Goal: Find specific page/section: Find specific page/section

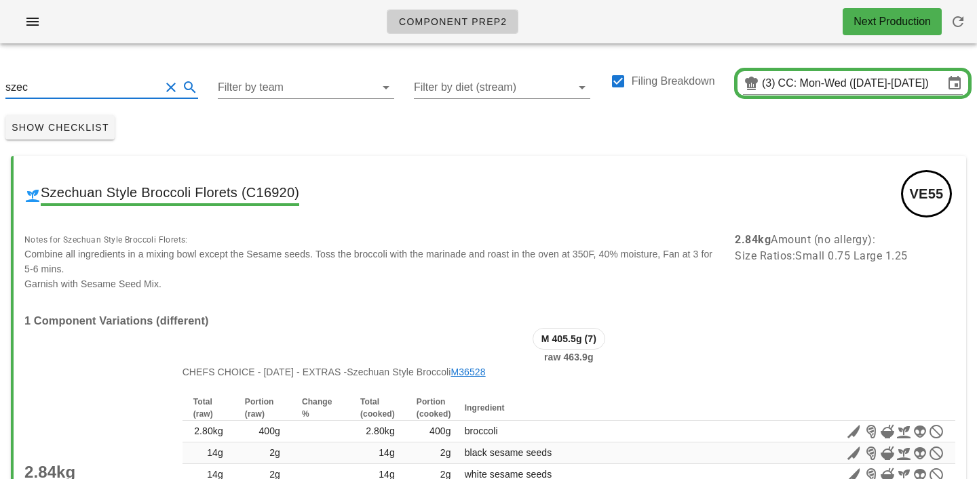
click at [51, 92] on input "szec" at bounding box center [82, 88] width 155 height 22
type input "s"
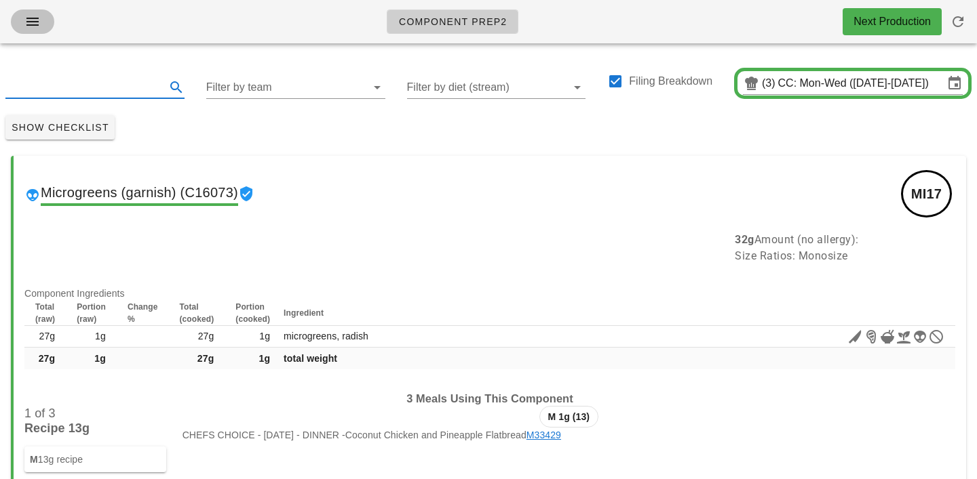
click at [29, 20] on icon "button" at bounding box center [32, 22] width 16 height 16
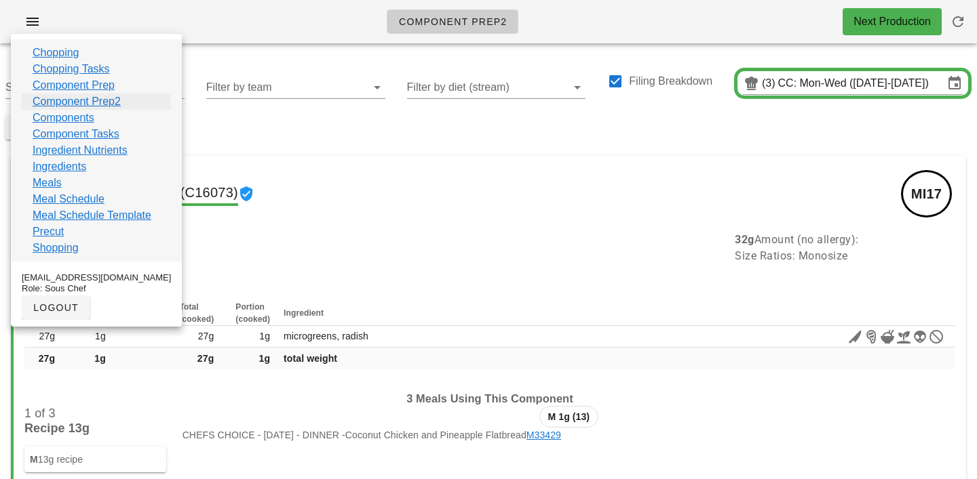
click at [58, 102] on link "Component Prep2" at bounding box center [77, 102] width 88 height 16
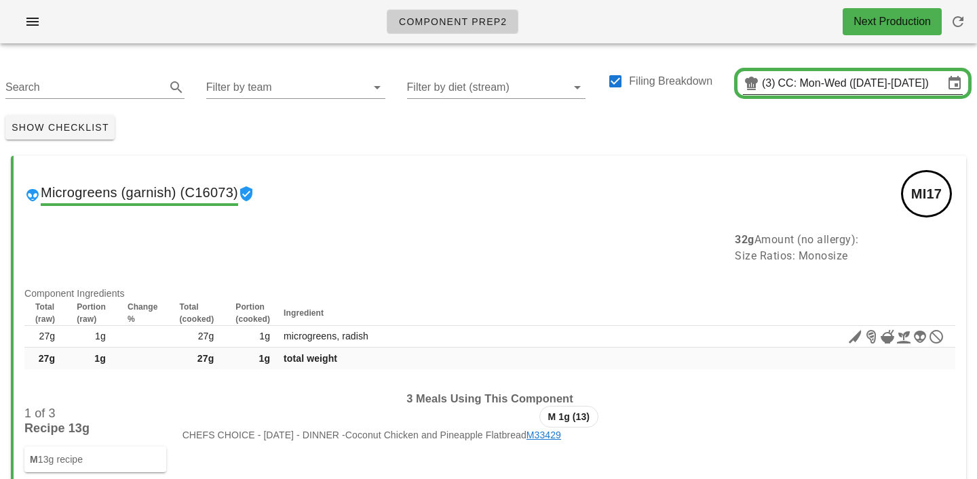
click at [813, 81] on input "CC: Mon-Wed (Aug 25-Aug 27)" at bounding box center [860, 84] width 165 height 22
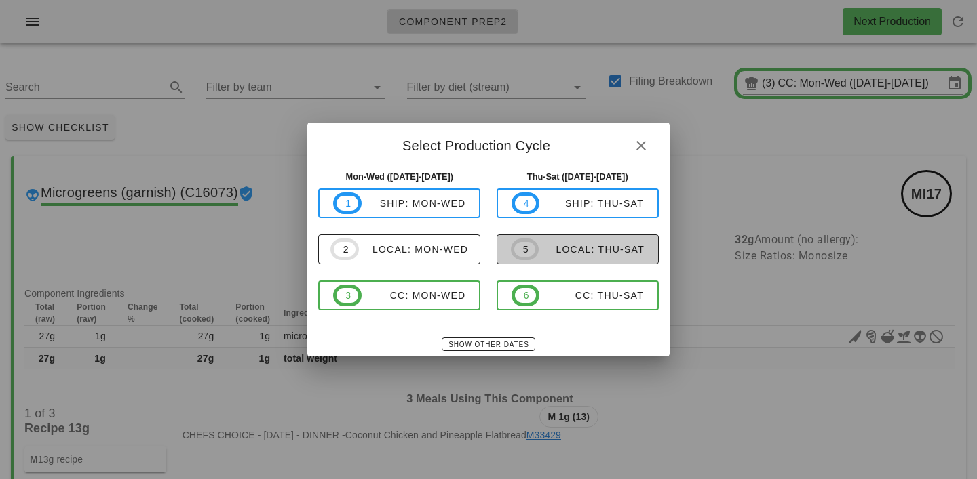
click at [585, 248] on div "local: Thu-Sat" at bounding box center [591, 249] width 106 height 11
type input "local: Thu-Sat (Aug 28-Aug 30)"
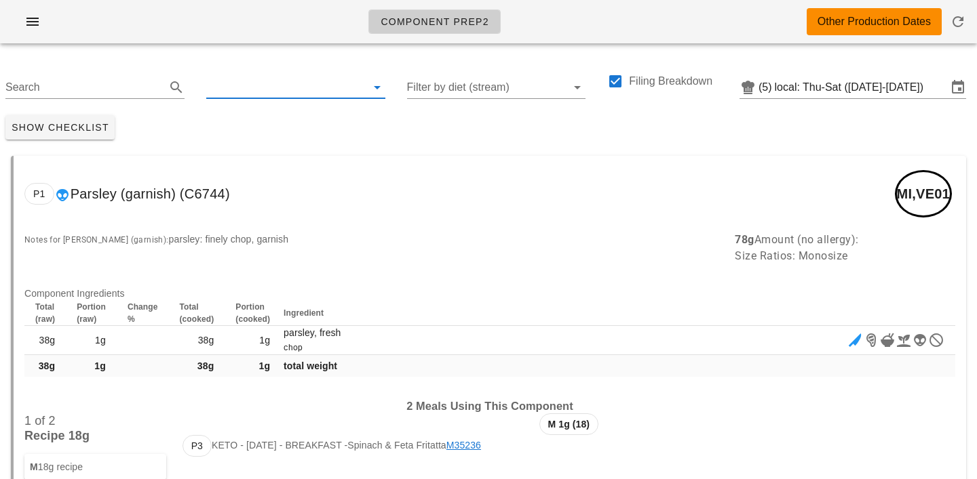
click at [255, 81] on input "text" at bounding box center [284, 88] width 157 height 22
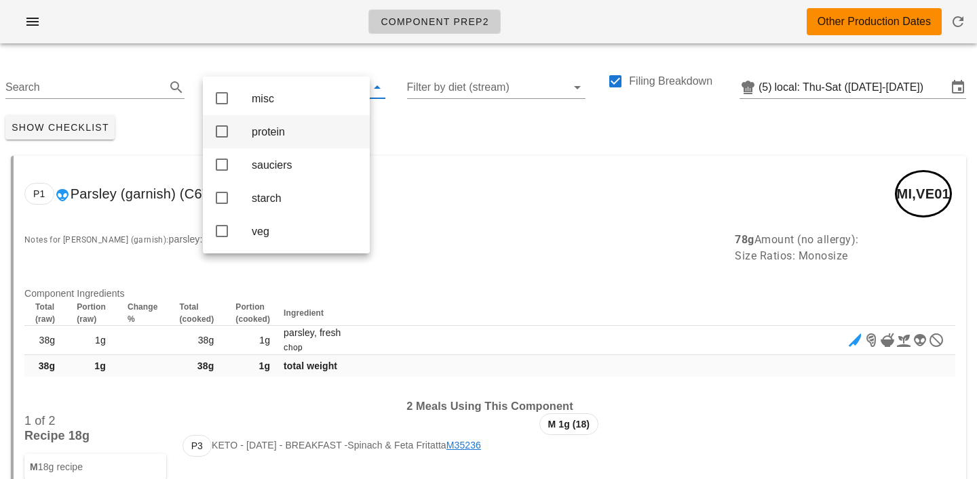
click at [263, 135] on div "protein" at bounding box center [305, 131] width 107 height 13
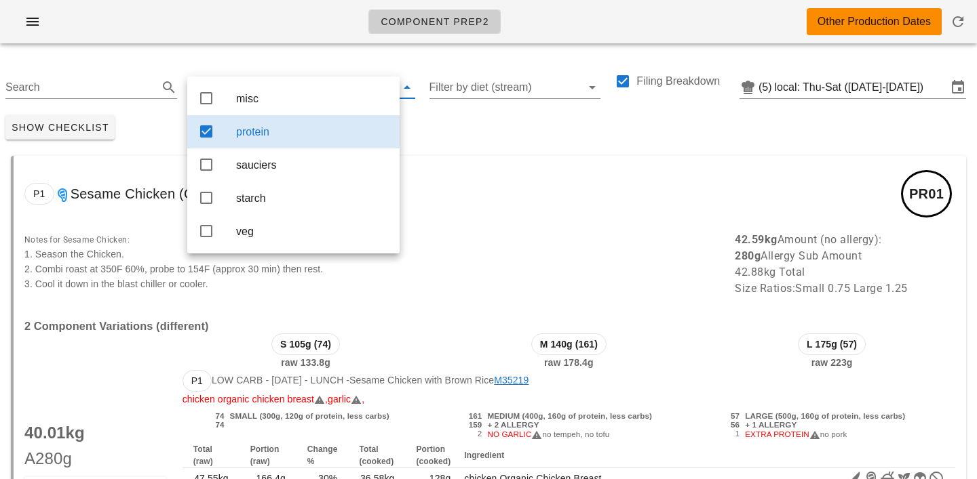
click at [517, 130] on div "Show Checklist" at bounding box center [488, 127] width 977 height 35
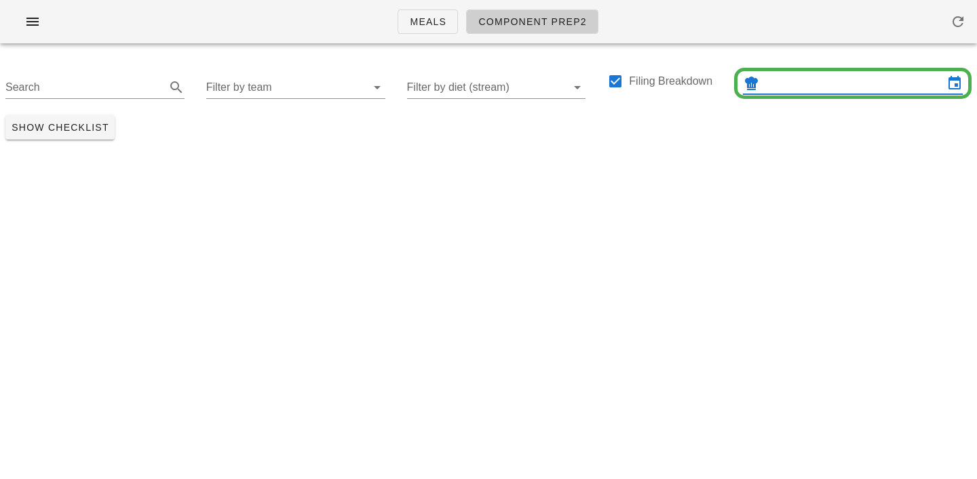
click at [790, 80] on input "text" at bounding box center [853, 84] width 182 height 22
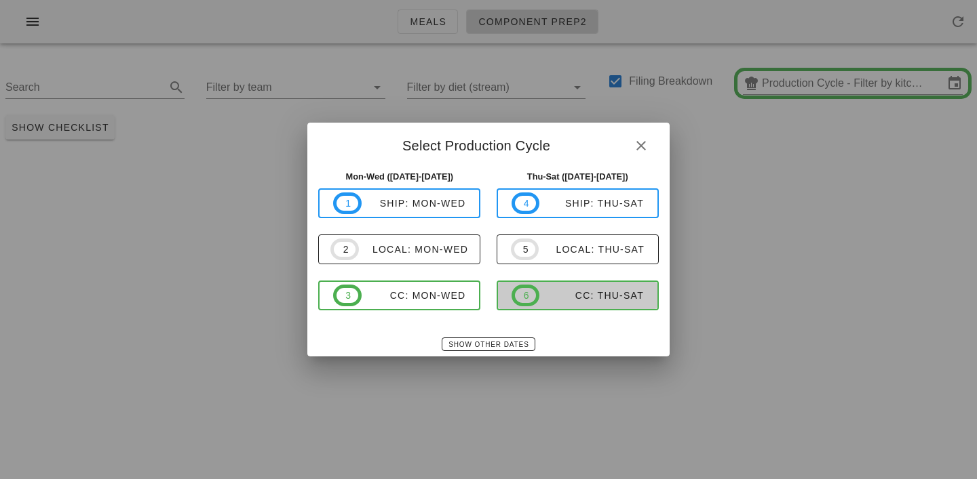
click at [579, 299] on div "CC: Thu-Sat" at bounding box center [591, 295] width 104 height 11
type input "CC: Thu-Sat (Aug 28-Aug 30)"
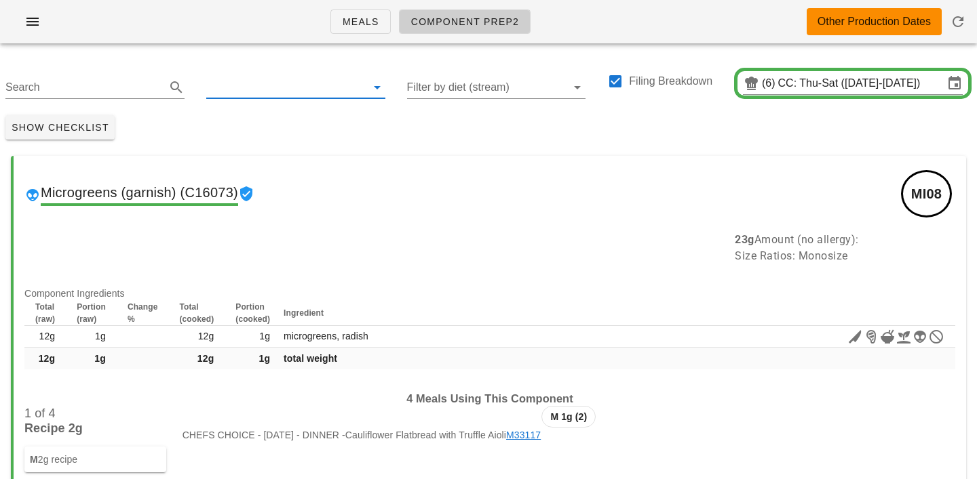
click at [254, 89] on input "text" at bounding box center [284, 88] width 157 height 22
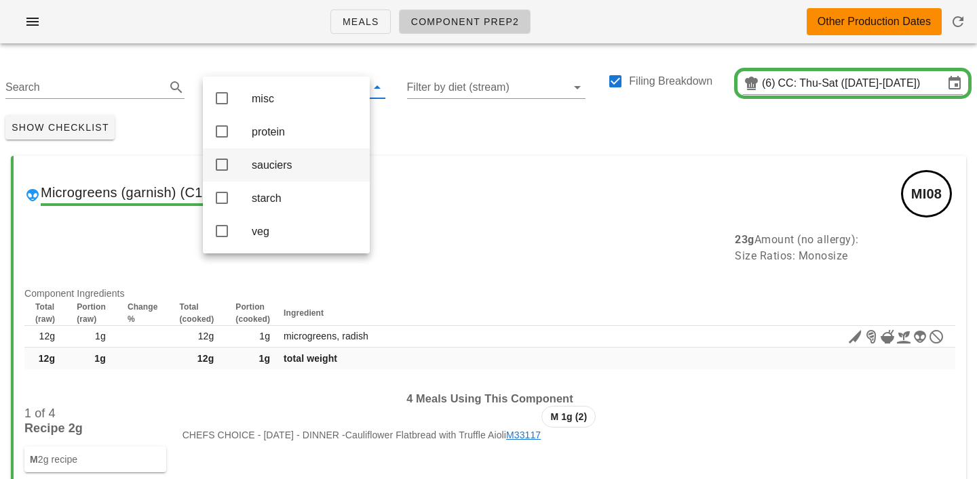
click at [270, 163] on div "sauciers" at bounding box center [305, 165] width 107 height 13
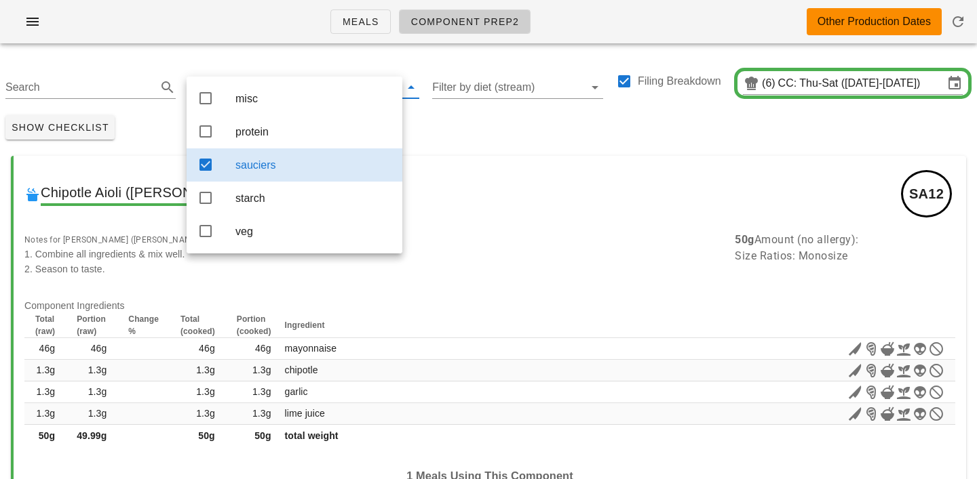
click at [446, 125] on div "Show Checklist" at bounding box center [488, 127] width 977 height 35
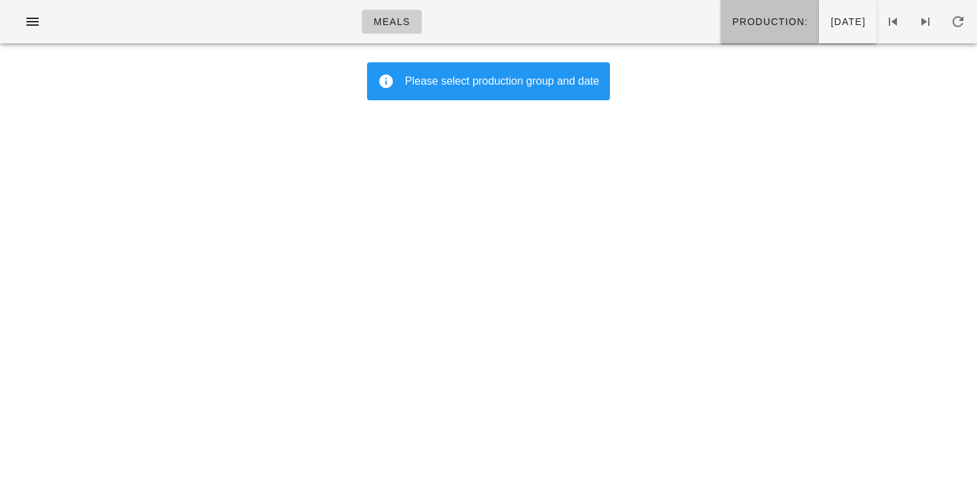
click at [731, 19] on span "Production:" at bounding box center [769, 21] width 77 height 11
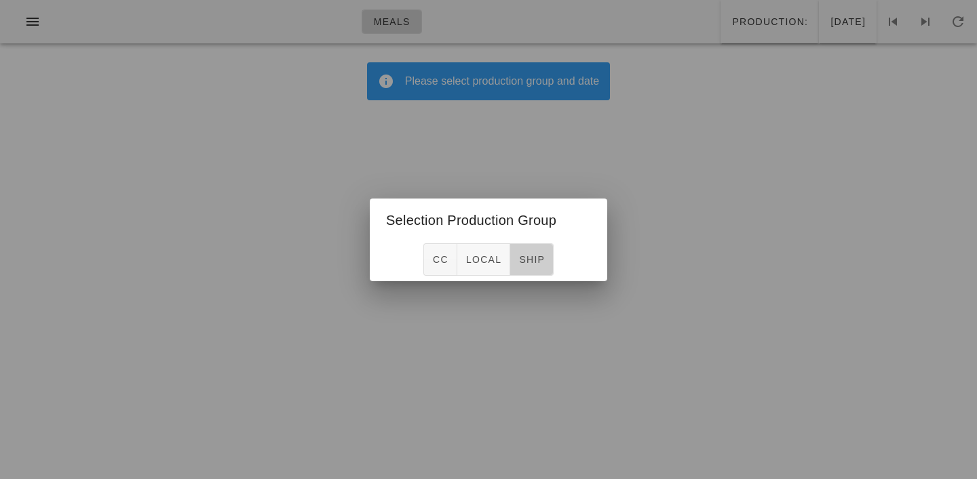
click at [524, 258] on span "ship" at bounding box center [531, 259] width 26 height 11
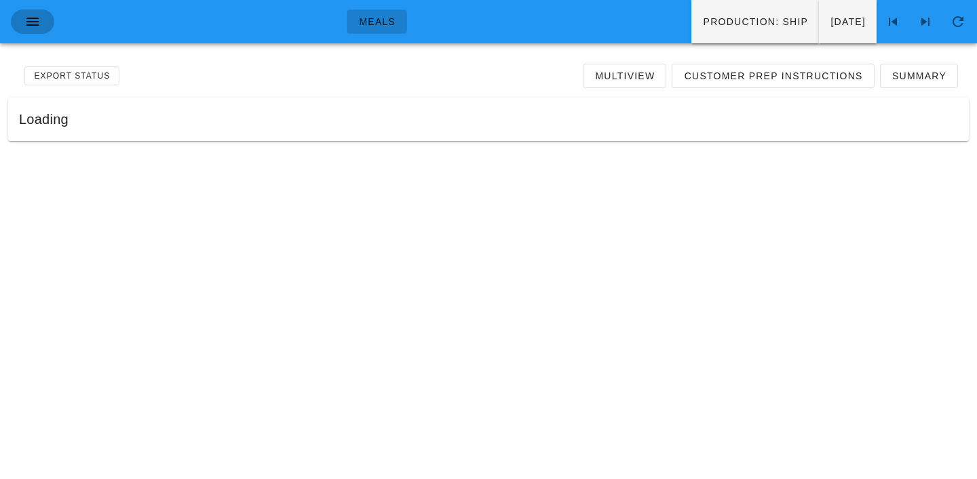
click at [35, 21] on icon "button" at bounding box center [32, 22] width 16 height 16
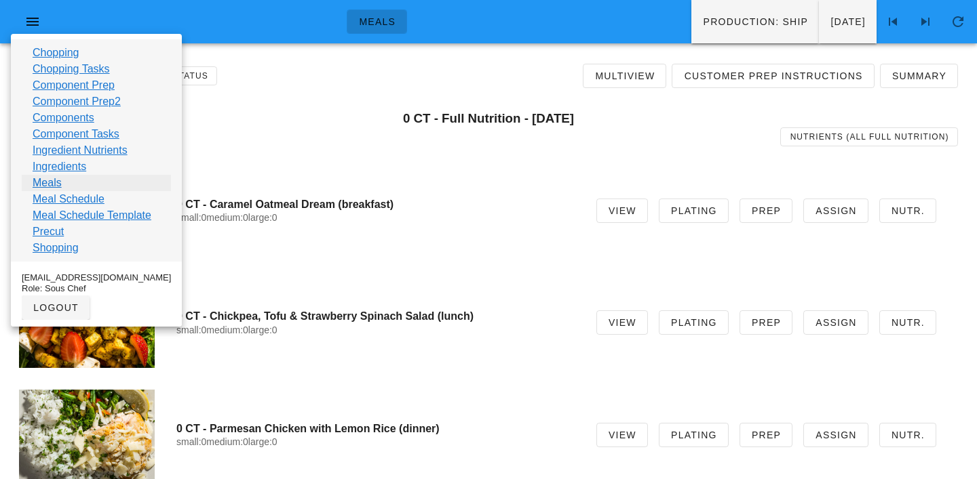
click at [55, 182] on link "Meals" at bounding box center [47, 183] width 29 height 16
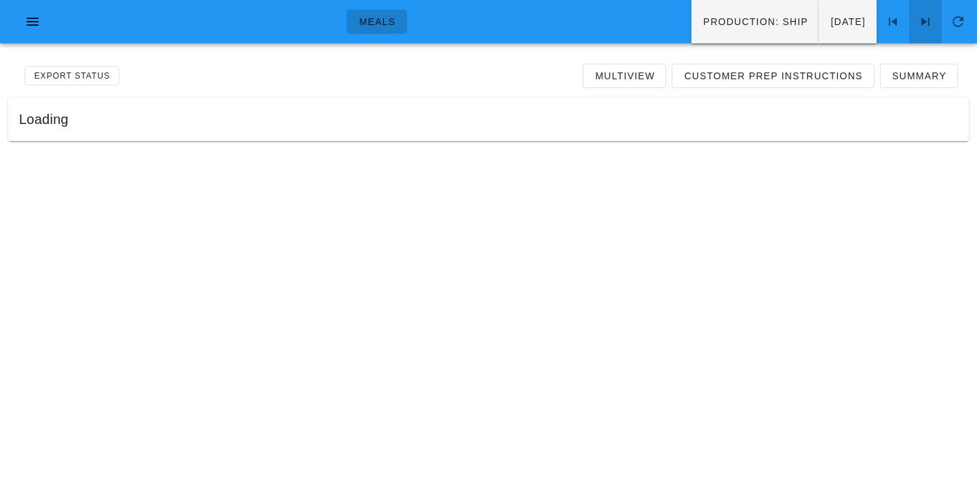
click at [931, 28] on icon at bounding box center [925, 22] width 16 height 16
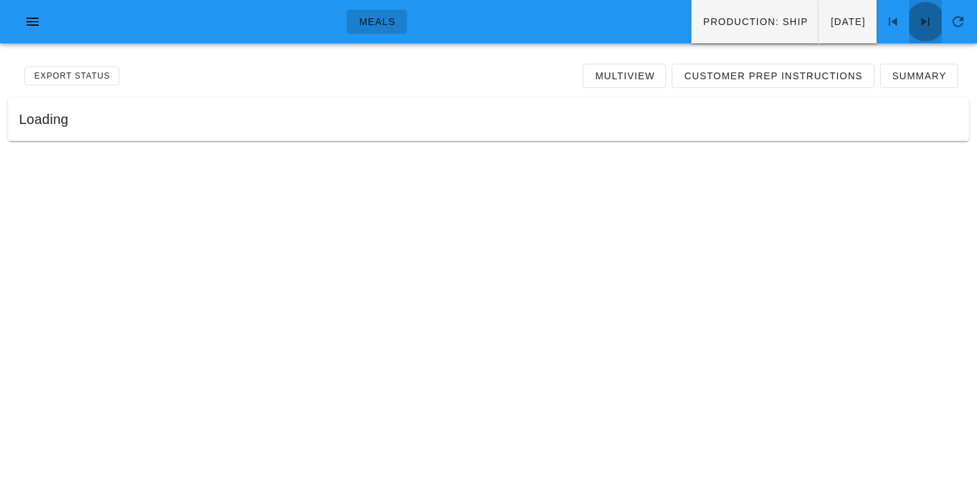
click at [931, 28] on icon at bounding box center [925, 22] width 16 height 16
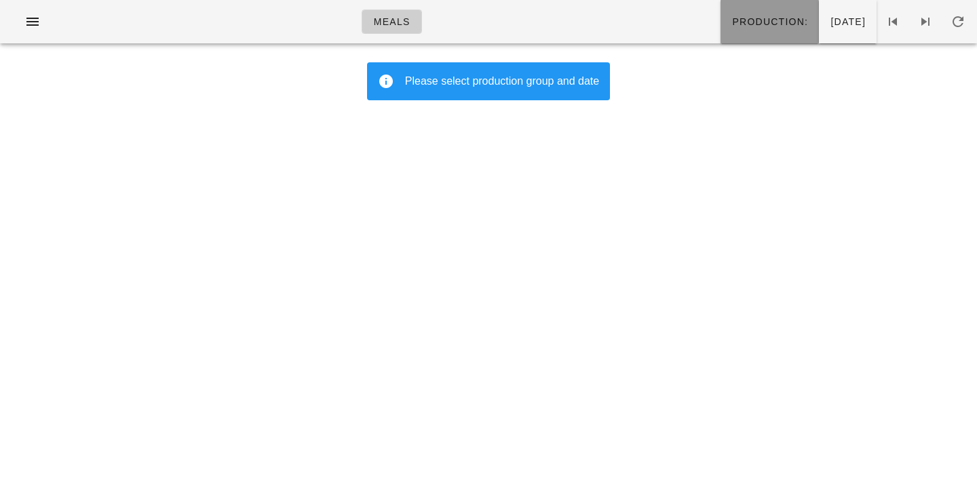
click at [731, 20] on span "Production:" at bounding box center [769, 21] width 77 height 11
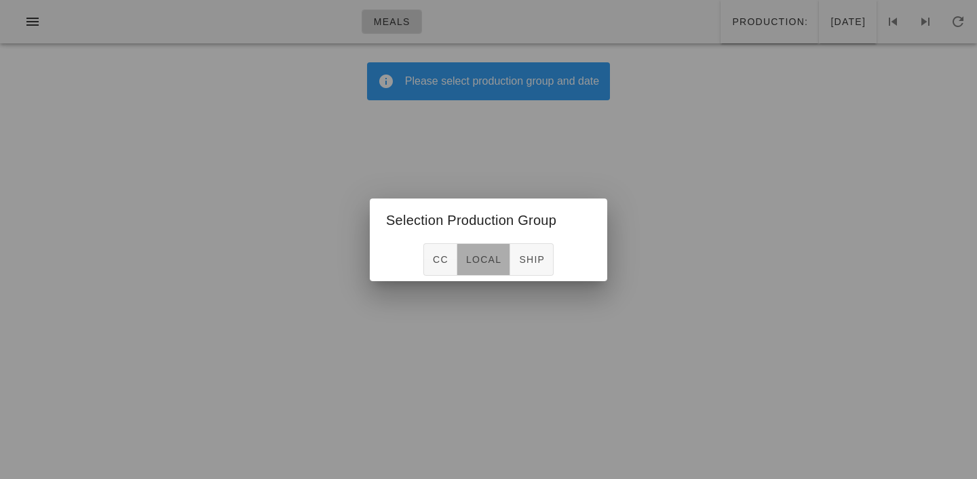
click at [475, 265] on span "local" at bounding box center [483, 259] width 36 height 11
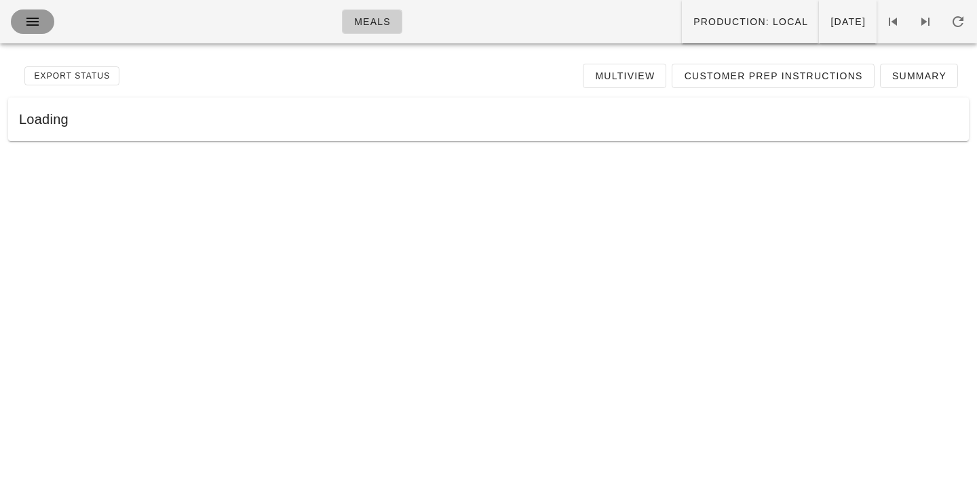
click at [36, 22] on icon "button" at bounding box center [32, 22] width 16 height 16
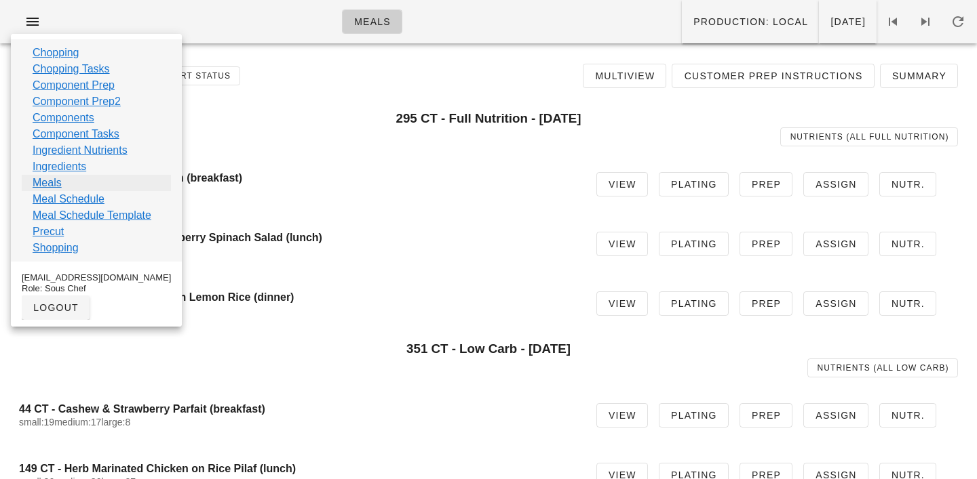
click at [52, 183] on link "Meals" at bounding box center [47, 183] width 29 height 16
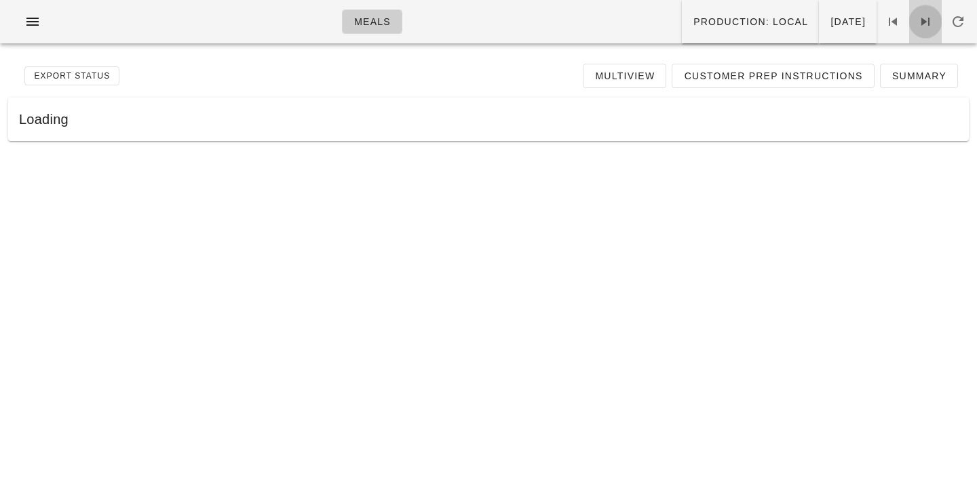
click at [926, 18] on icon at bounding box center [925, 22] width 16 height 16
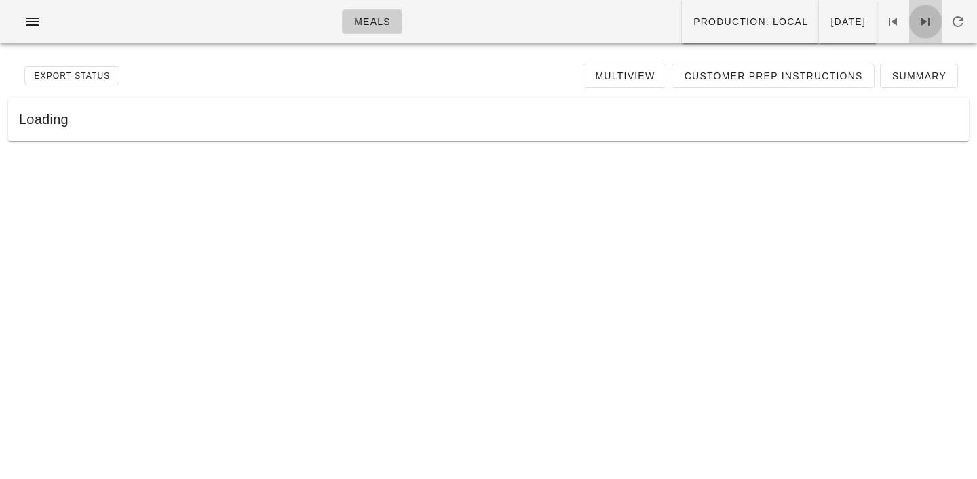
click at [926, 18] on icon at bounding box center [925, 22] width 16 height 16
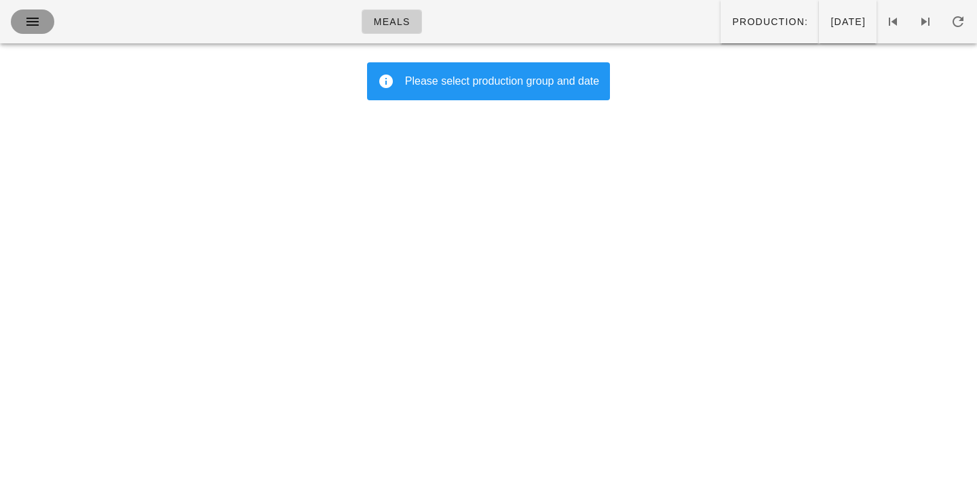
click at [31, 27] on icon "button" at bounding box center [32, 22] width 16 height 16
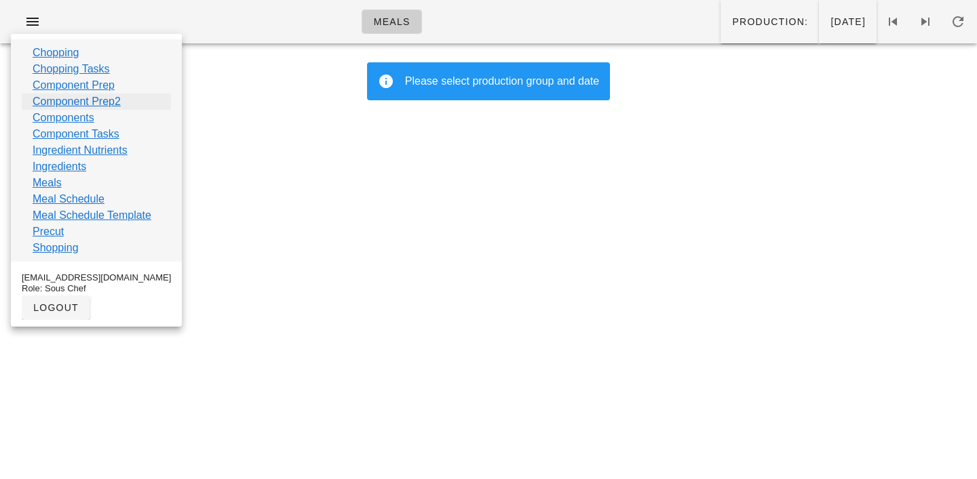
click at [60, 103] on link "Component Prep2" at bounding box center [77, 102] width 88 height 16
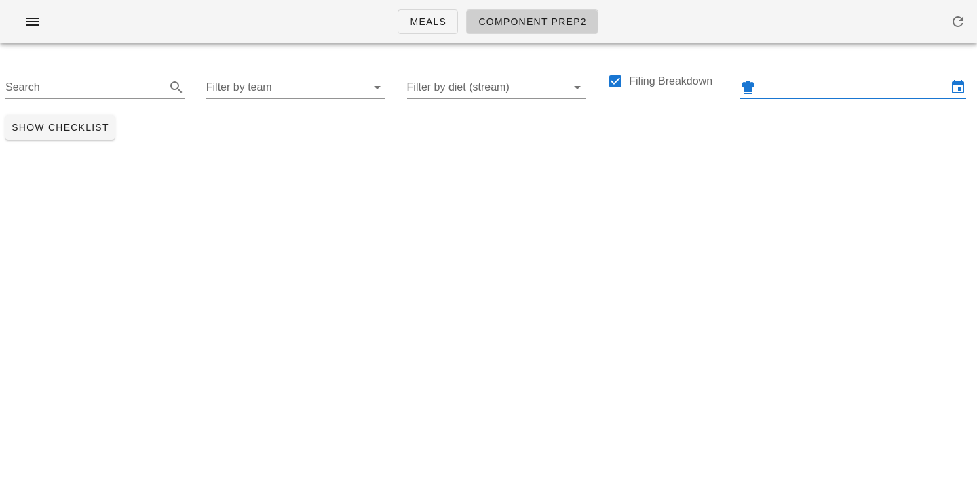
click at [805, 92] on input "text" at bounding box center [852, 88] width 189 height 22
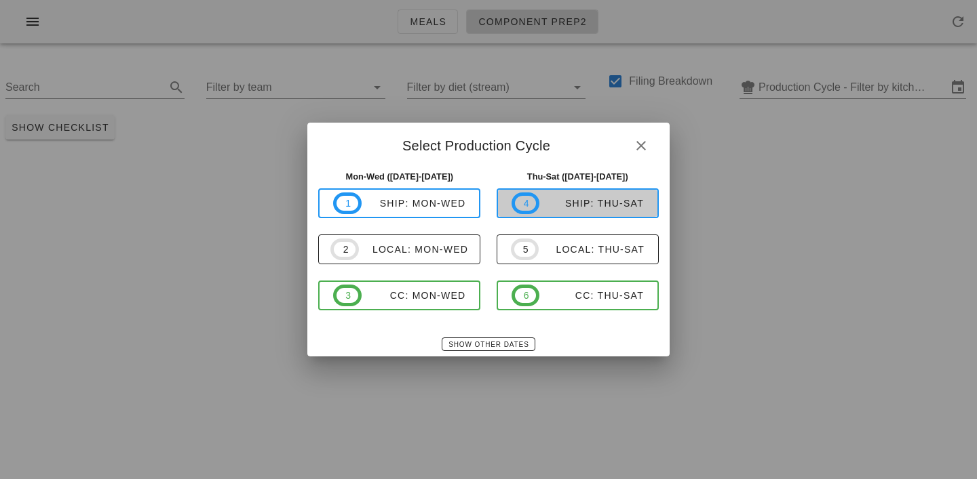
click at [576, 208] on div "ship: Thu-Sat" at bounding box center [591, 203] width 104 height 11
type input "ship: Thu-Sat ([DATE]-[DATE])"
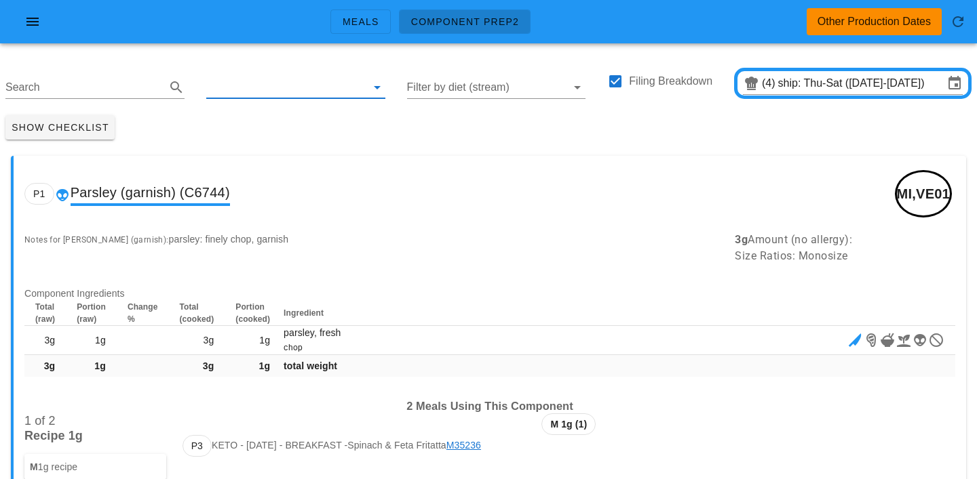
click at [254, 88] on input "text" at bounding box center [284, 88] width 157 height 22
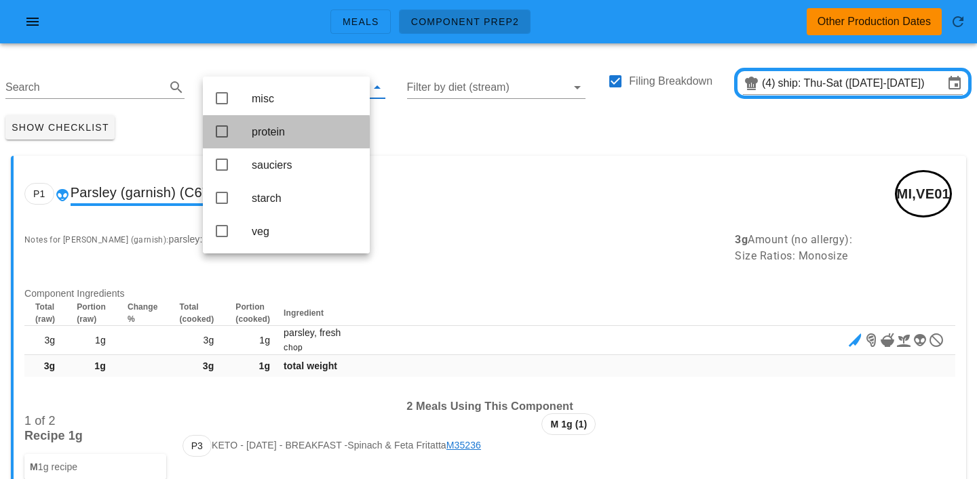
click at [271, 137] on div "protein" at bounding box center [305, 131] width 107 height 13
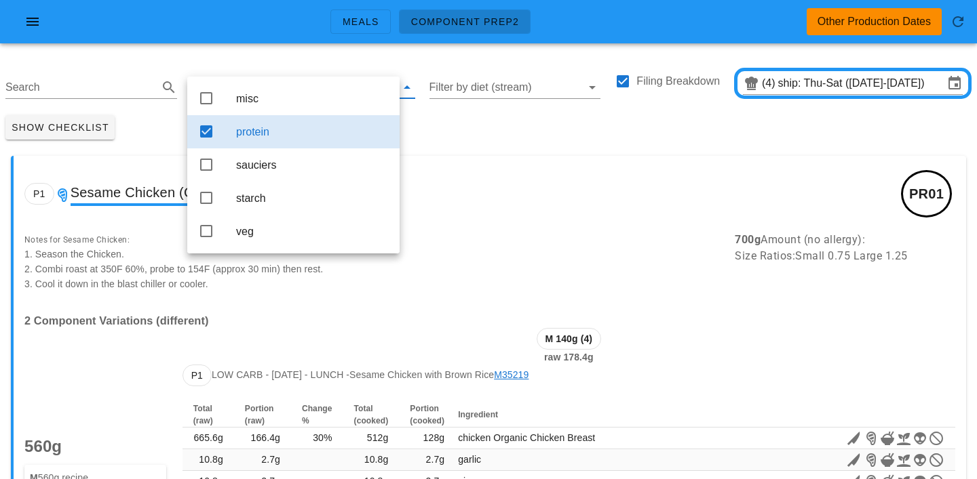
click at [420, 130] on div "Show Checklist" at bounding box center [488, 127] width 977 height 35
